Goal: Find specific page/section

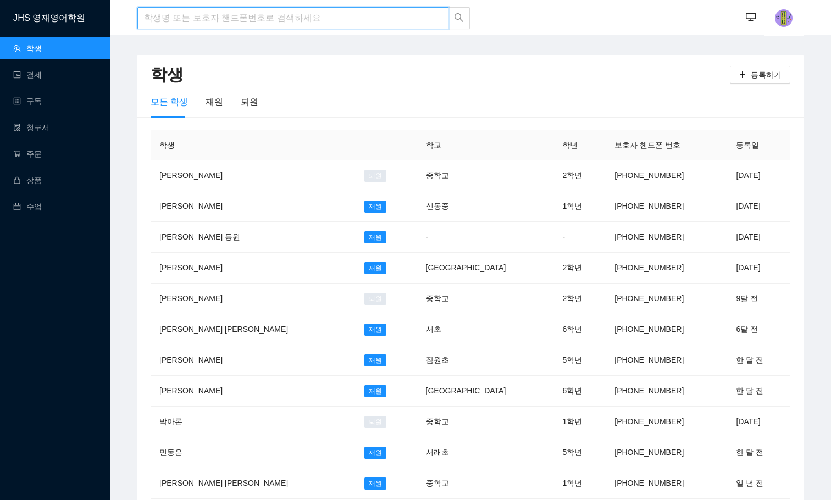
click at [186, 25] on input "search" at bounding box center [292, 18] width 311 height 22
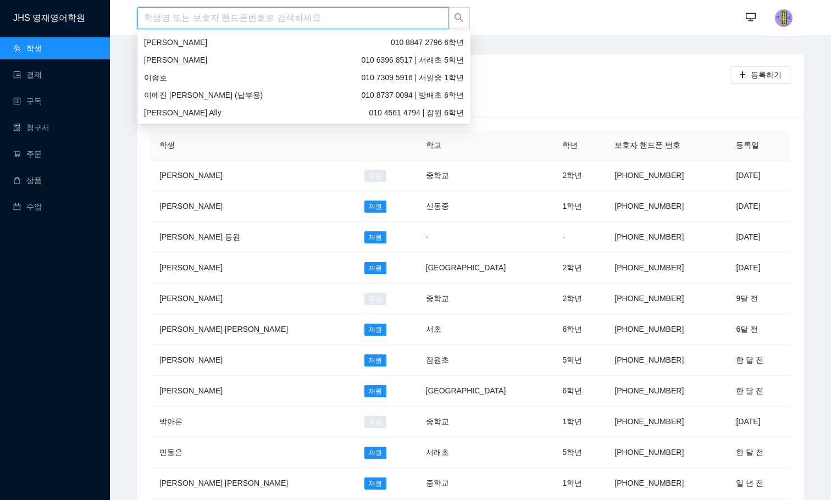
type input "D"
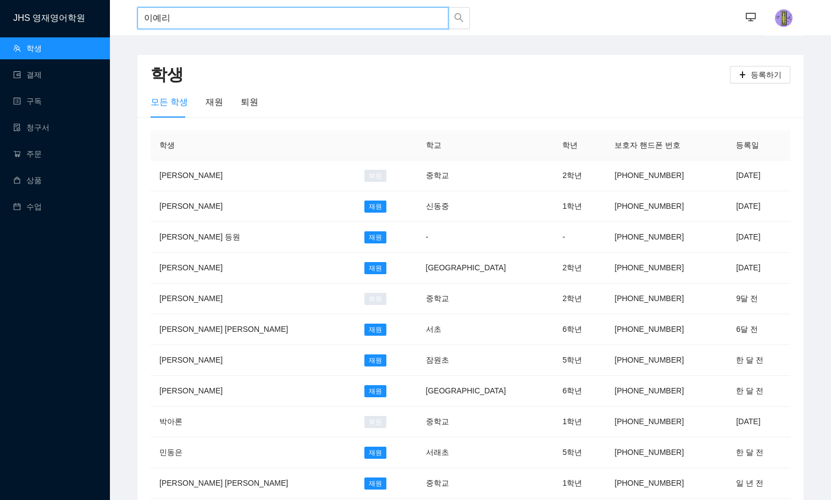
type input "이예린"
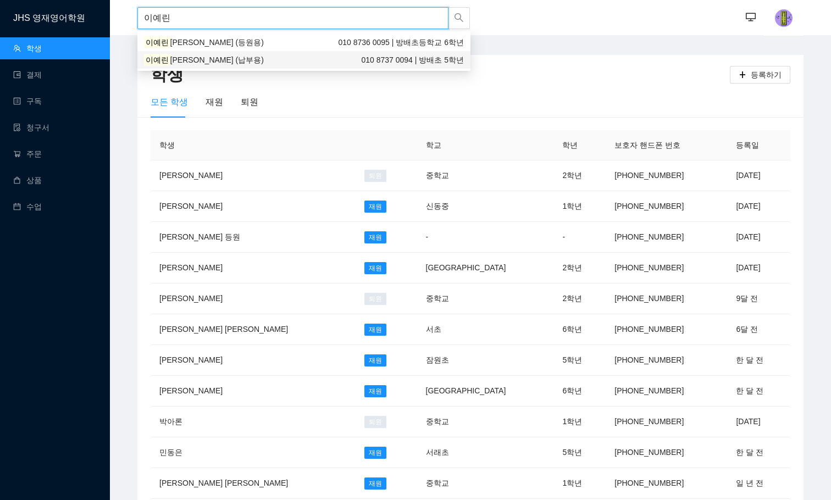
click at [249, 58] on div "[PERSON_NAME] (납부용) 010 8737 0094 | 방배초 5학년" at bounding box center [304, 60] width 320 height 12
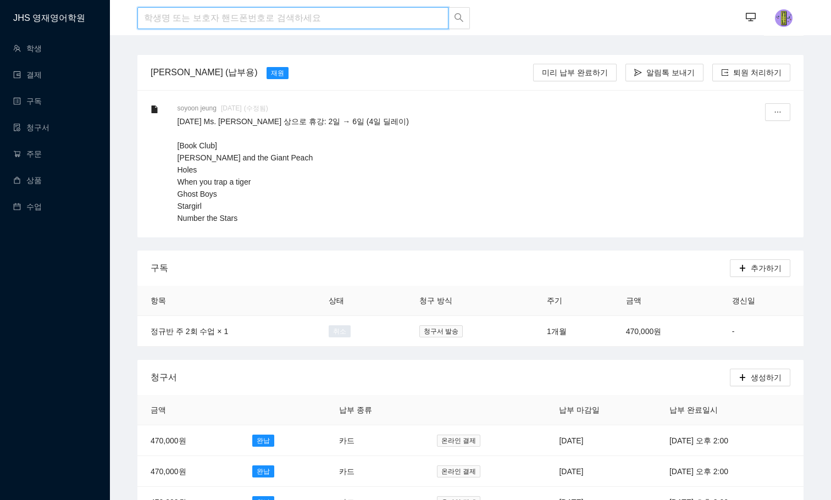
click at [172, 16] on input "search" at bounding box center [292, 18] width 311 height 22
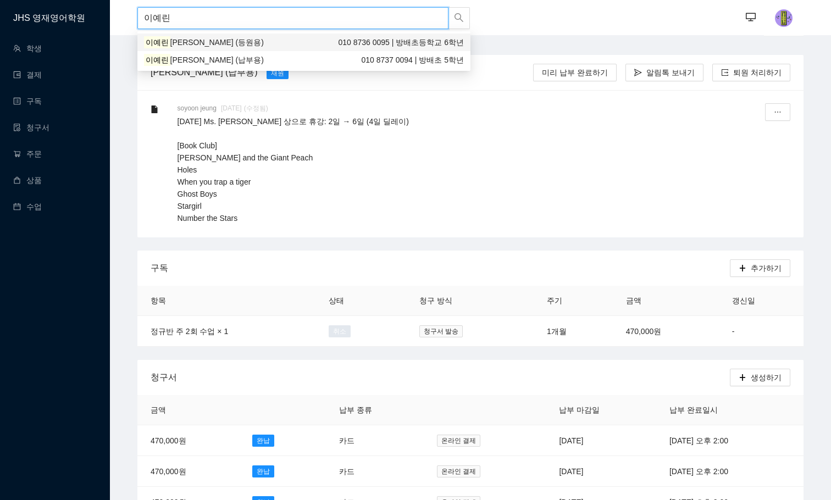
click at [171, 38] on span "[PERSON_NAME] (등원용)" at bounding box center [216, 42] width 93 height 9
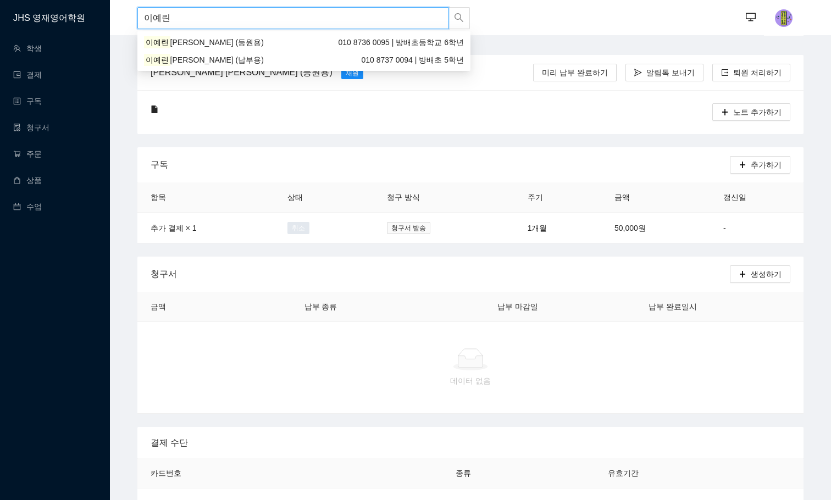
click at [0, 0] on html "JHS 영재영어학원 학생 결제 구독 청구서 주문 상품 수업 이예린 ··· ··· 이예린 [PERSON_NAME] (등원용) 재원 미리 납부 완…" at bounding box center [415, 250] width 831 height 500
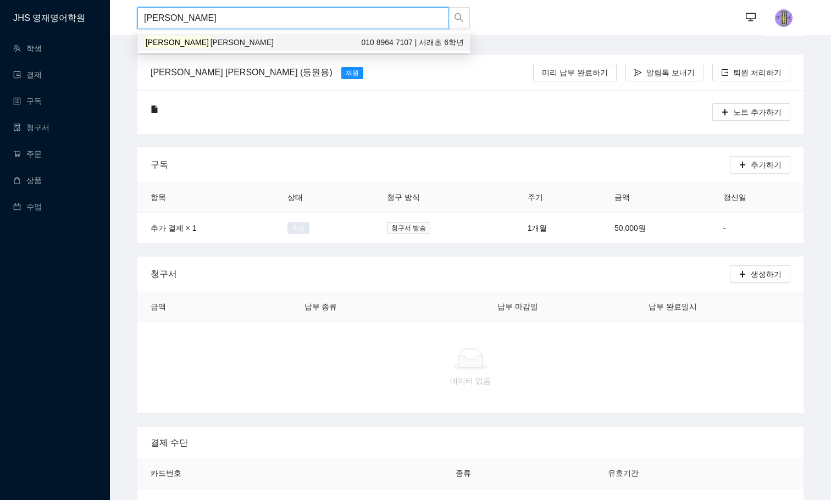
click at [211, 43] on span "[PERSON_NAME]" at bounding box center [242, 42] width 63 height 9
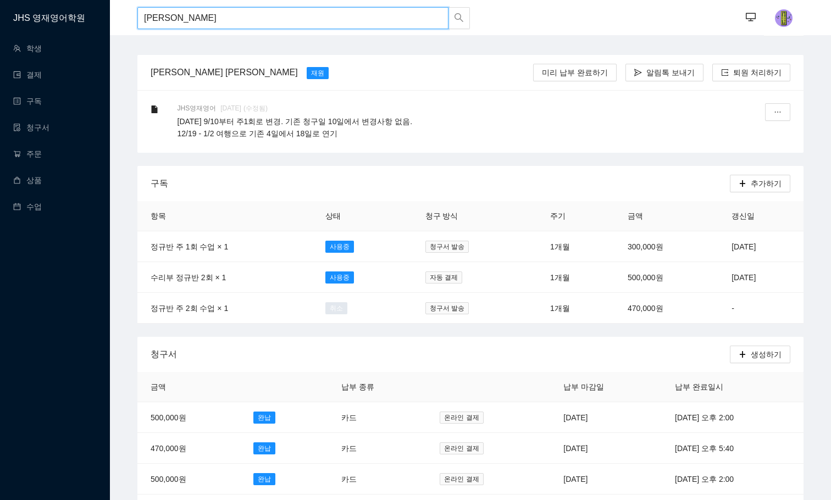
type input "[PERSON_NAME]"
